Goal: Task Accomplishment & Management: Use online tool/utility

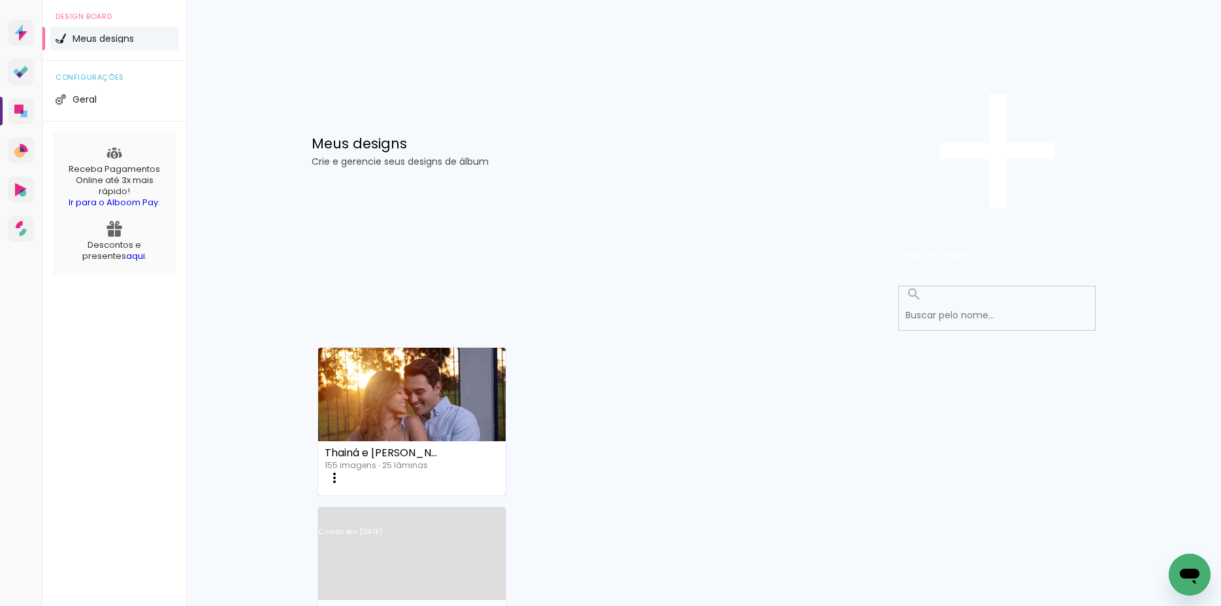
click at [506, 512] on link "Criado em [DATE]" at bounding box center [412, 549] width 188 height 74
